Goal: Find specific page/section: Find specific page/section

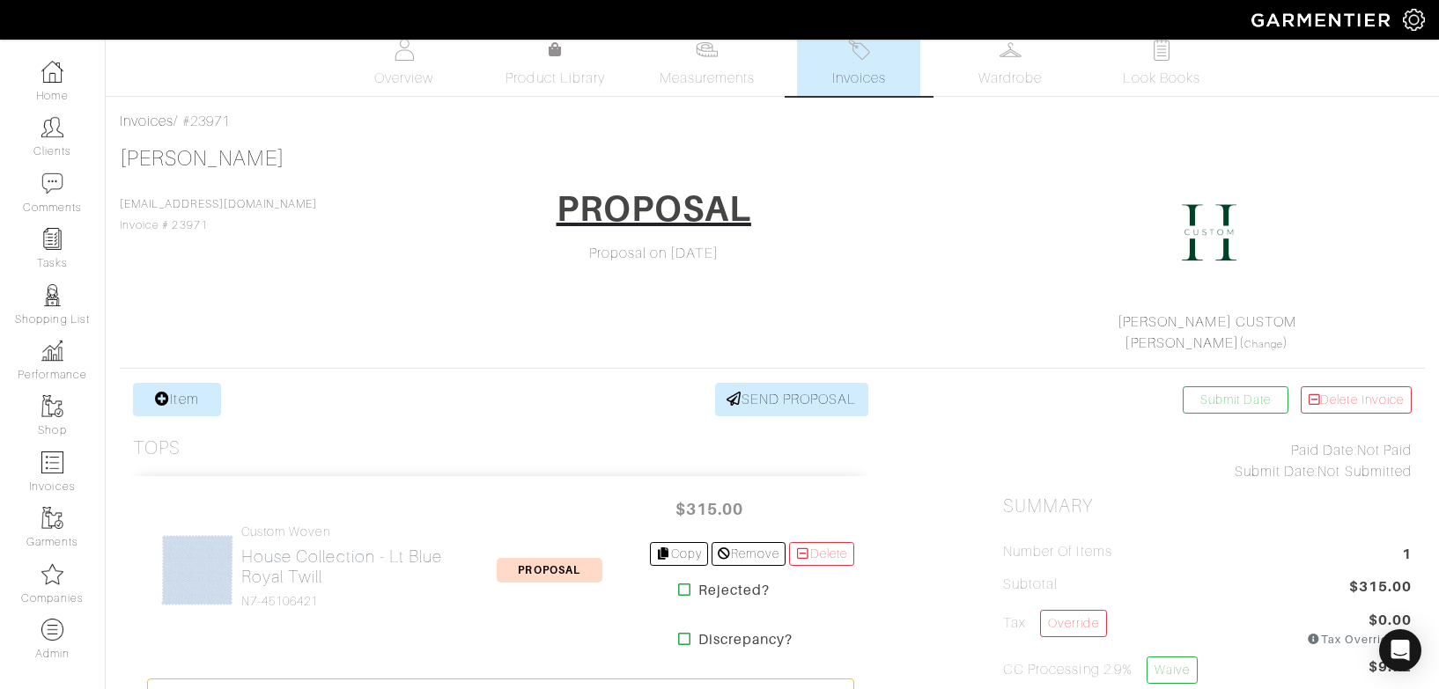
scroll to position [18, 0]
click at [43, 131] on img at bounding box center [52, 127] width 22 height 22
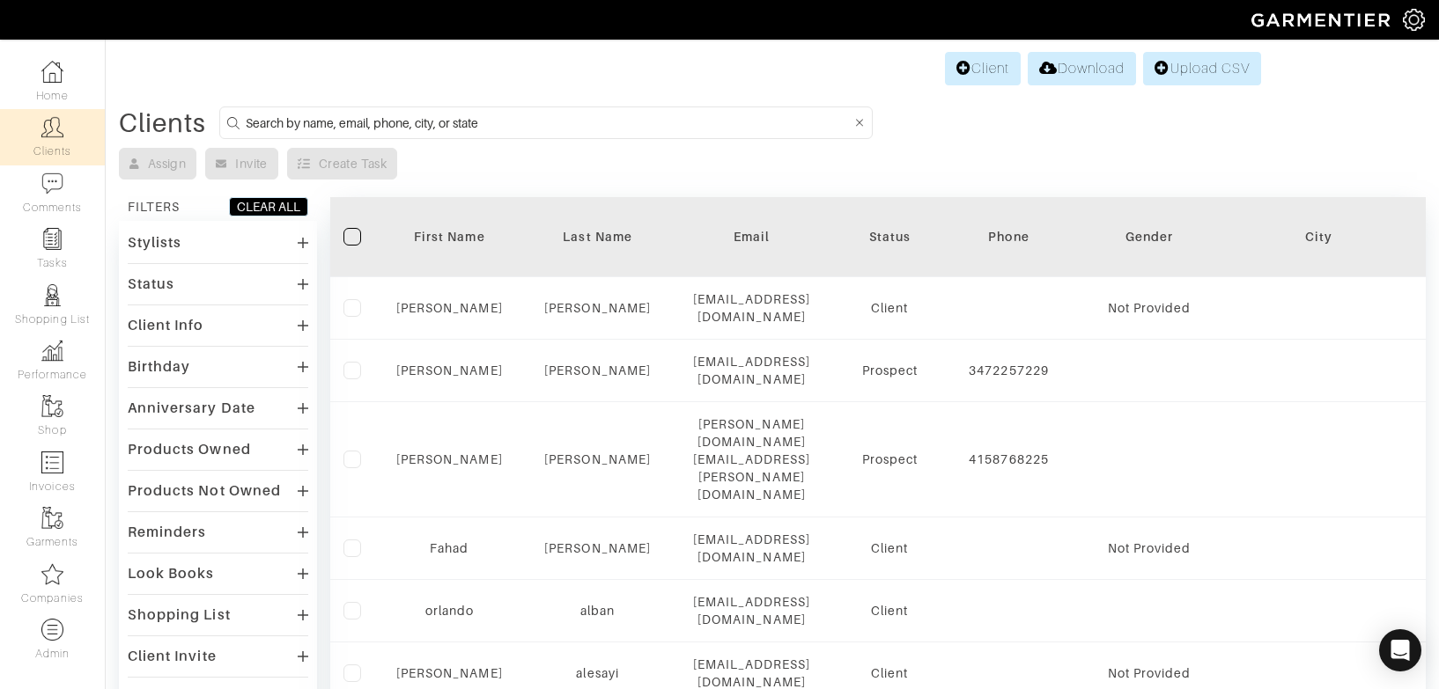
click at [547, 130] on input at bounding box center [548, 123] width 605 height 22
type input "joe urban"
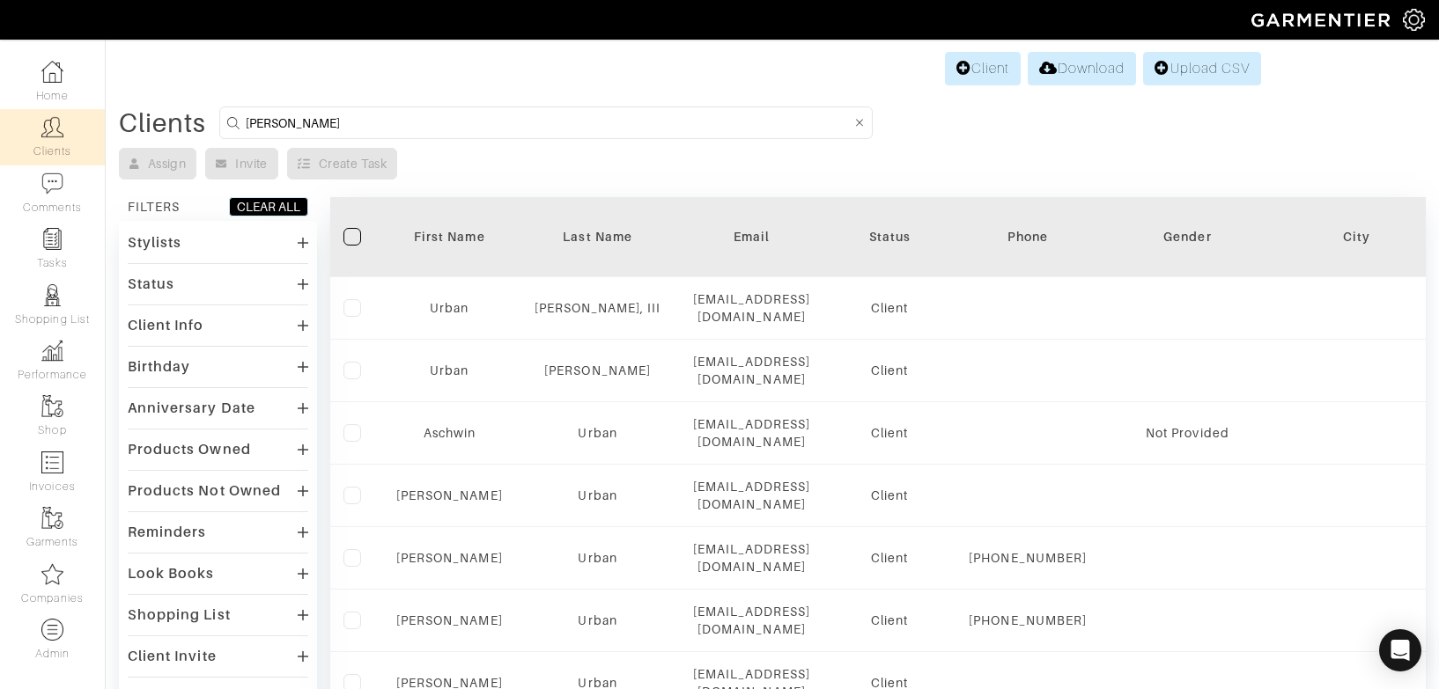
click at [205, 219] on div "FILTERS CLEAR ALL Stylists Status Client Prospect Inactive Client Info Has phon…" at bounding box center [218, 520] width 198 height 647
click at [202, 223] on div "Stylists Status Client Prospect Inactive Client Info Has phone Has address Has …" at bounding box center [218, 532] width 198 height 623
click at [199, 230] on div "Stylists" at bounding box center [218, 243] width 180 height 26
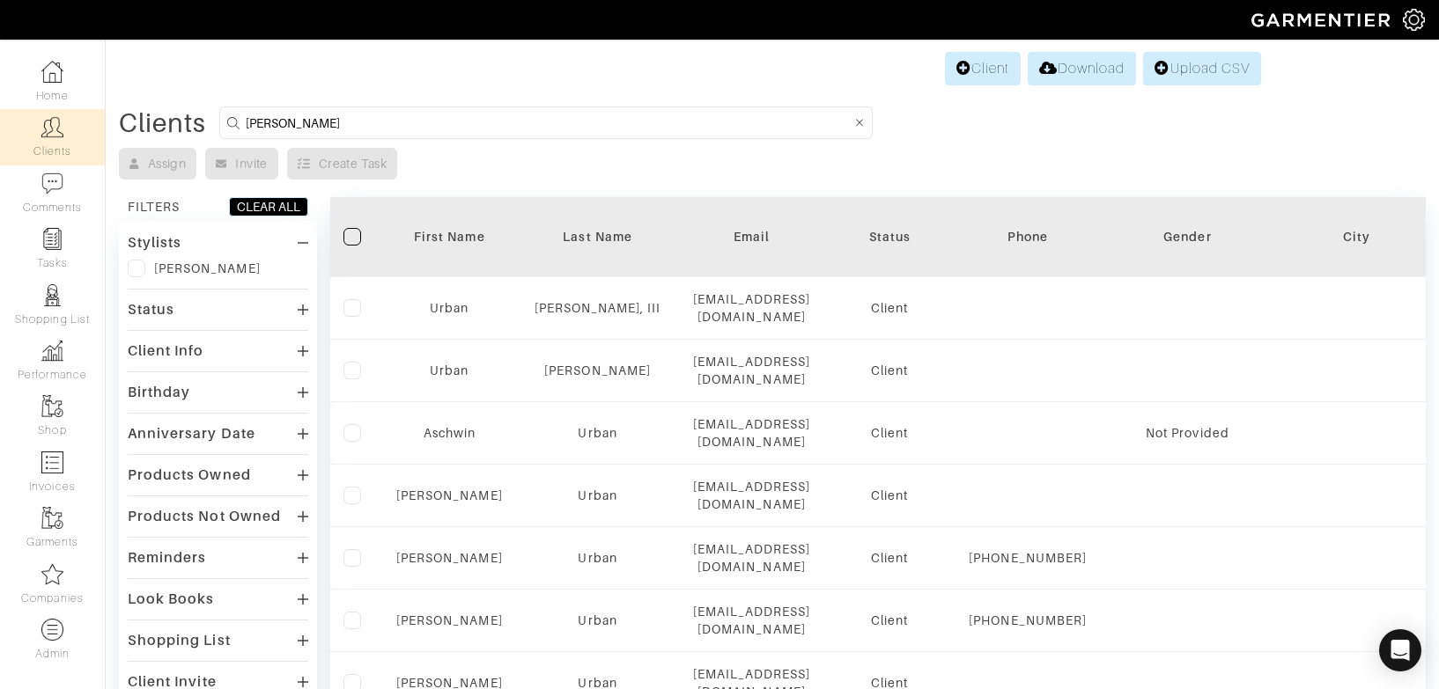
click at [140, 271] on label at bounding box center [137, 269] width 18 height 18
click at [0, 0] on input "checkbox" at bounding box center [0, 0] width 0 height 0
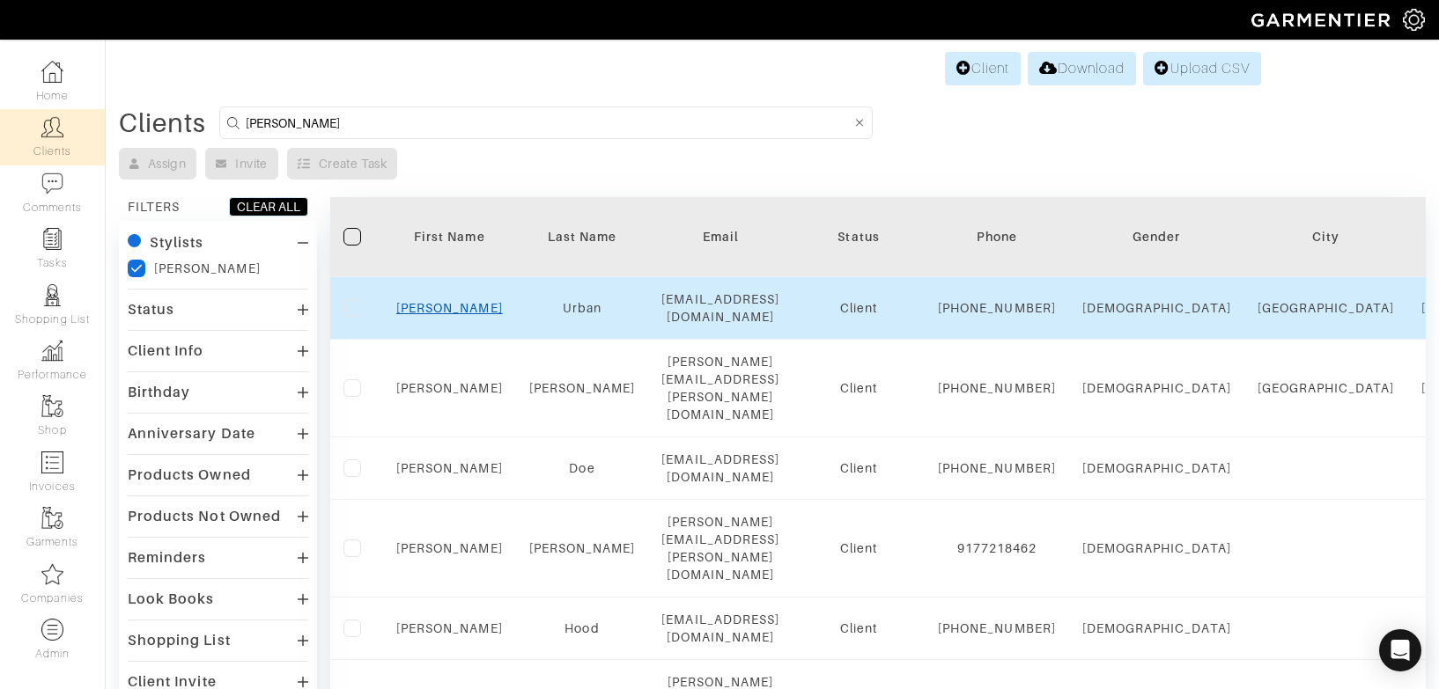
click at [442, 306] on link "Joe" at bounding box center [449, 308] width 107 height 14
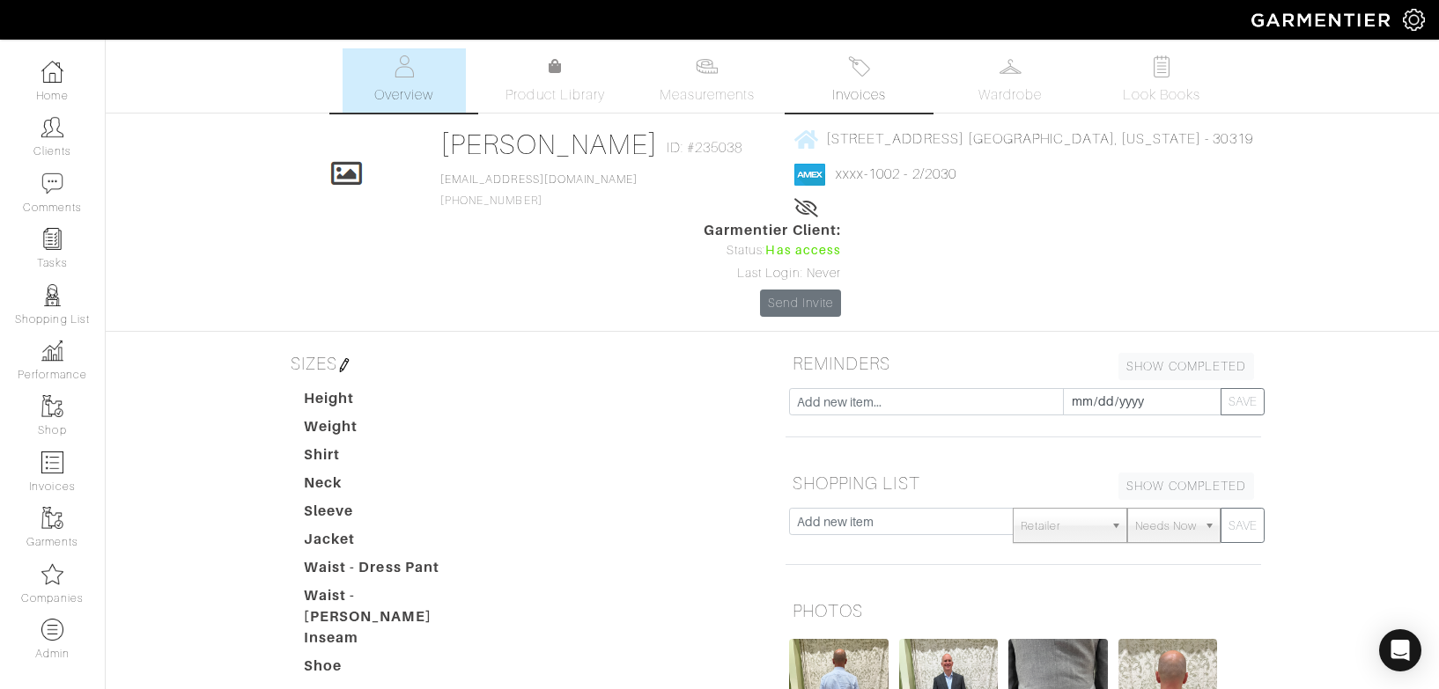
click at [871, 89] on span "Invoices" at bounding box center [859, 95] width 54 height 21
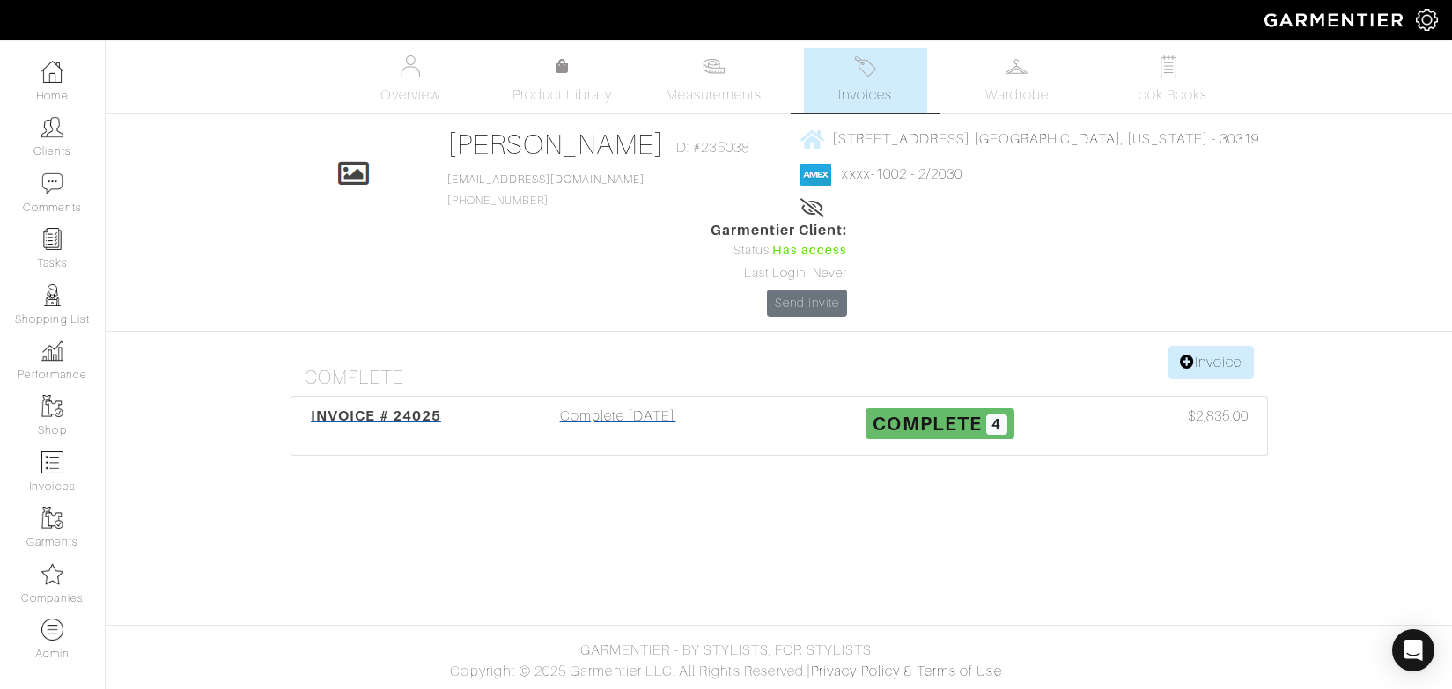
click at [672, 406] on div "Complete 08/05/25" at bounding box center [618, 426] width 322 height 41
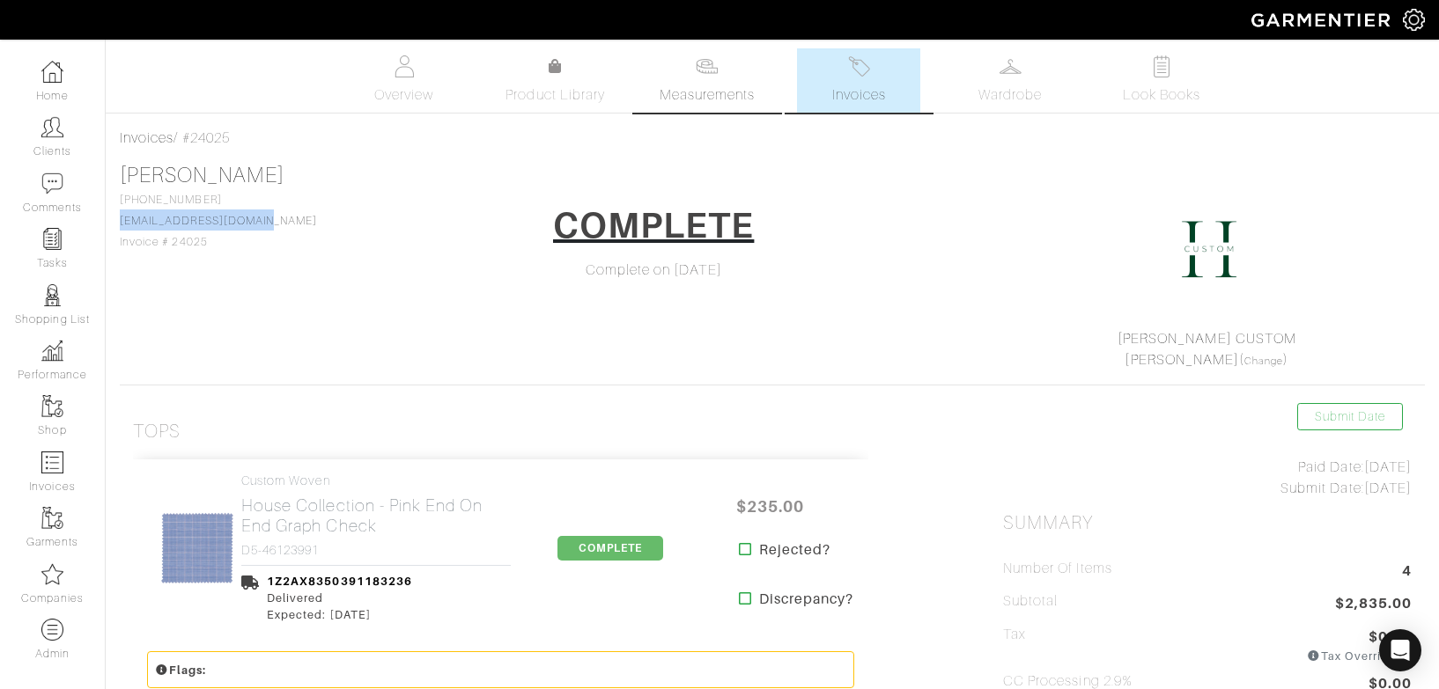
click at [734, 77] on link "Measurements" at bounding box center [707, 80] width 124 height 64
